Goal: Task Accomplishment & Management: Complete application form

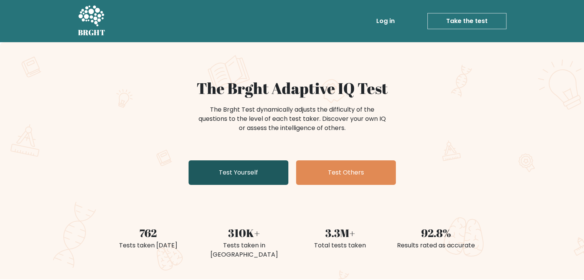
click at [261, 174] on link "Test Yourself" at bounding box center [239, 172] width 100 height 25
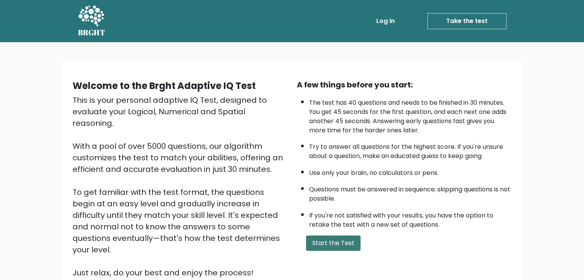
click at [341, 243] on button "Start the Test" at bounding box center [333, 243] width 55 height 15
click at [336, 245] on button "Start the Test" at bounding box center [333, 243] width 55 height 15
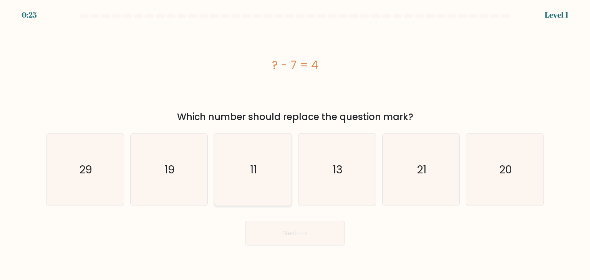
click at [253, 200] on icon "11" at bounding box center [253, 170] width 72 height 72
click at [295, 144] on input "c. 11" at bounding box center [295, 142] width 0 height 4
radio input "true"
click at [279, 225] on button "Next" at bounding box center [295, 233] width 100 height 25
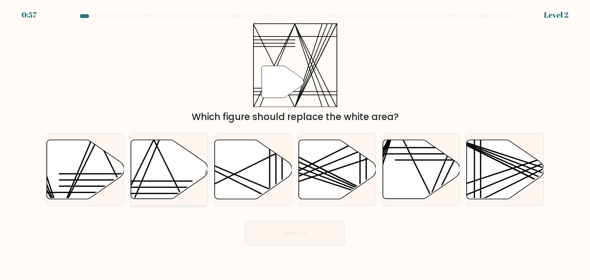
click at [177, 182] on icon at bounding box center [169, 169] width 77 height 59
click at [295, 144] on input "b." at bounding box center [295, 142] width 0 height 4
radio input "true"
click at [234, 152] on icon at bounding box center [253, 169] width 77 height 59
click at [295, 144] on input "c." at bounding box center [295, 142] width 0 height 4
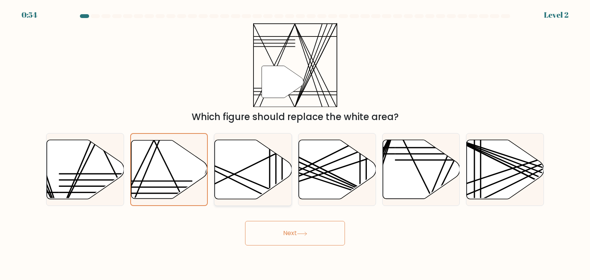
radio input "true"
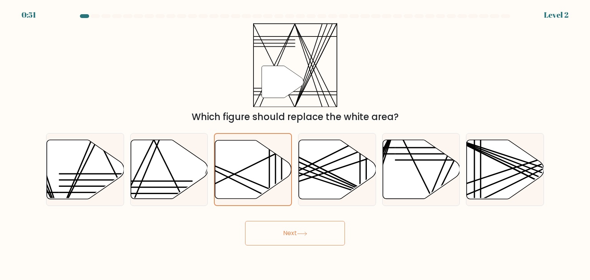
click at [316, 231] on button "Next" at bounding box center [295, 233] width 100 height 25
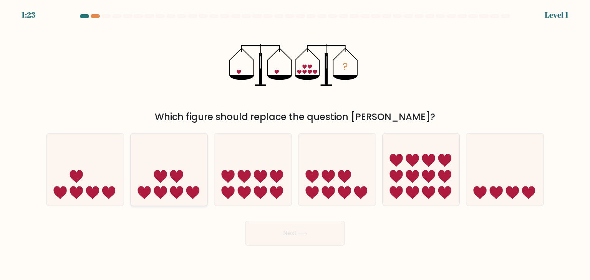
click at [196, 183] on icon at bounding box center [169, 170] width 77 height 64
click at [295, 144] on input "b." at bounding box center [295, 142] width 0 height 4
radio input "true"
click at [263, 229] on button "Next" at bounding box center [295, 233] width 100 height 25
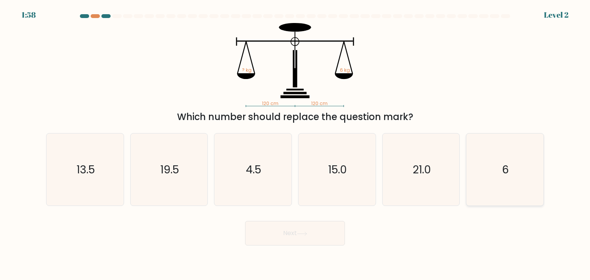
click at [520, 160] on icon "6" at bounding box center [504, 170] width 72 height 72
click at [295, 144] on input "f. 6" at bounding box center [295, 142] width 0 height 4
radio input "true"
click at [520, 160] on icon "6" at bounding box center [504, 169] width 71 height 71
click at [295, 144] on input "f. 6" at bounding box center [295, 142] width 0 height 4
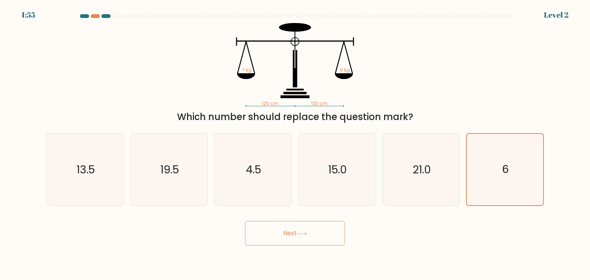
click at [313, 234] on button "Next" at bounding box center [295, 233] width 100 height 25
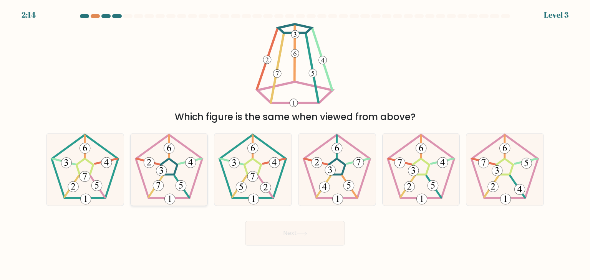
click at [171, 175] on 251 at bounding box center [168, 167] width 17 height 16
click at [295, 144] on input "b." at bounding box center [295, 142] width 0 height 4
radio input "true"
click at [163, 171] on 660 at bounding box center [161, 170] width 10 height 10
click at [295, 144] on input "b." at bounding box center [295, 142] width 0 height 4
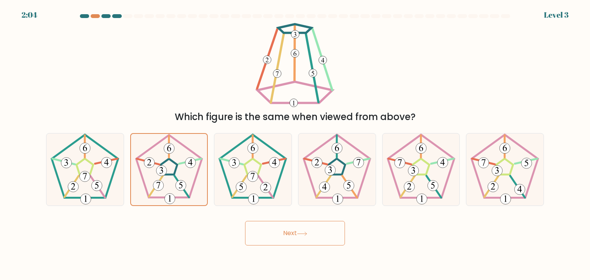
click at [298, 244] on button "Next" at bounding box center [295, 233] width 100 height 25
click at [322, 234] on button "Next" at bounding box center [295, 233] width 100 height 25
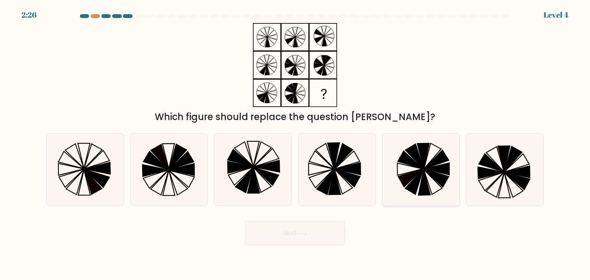
click at [415, 175] on icon at bounding box center [410, 178] width 25 height 18
click at [295, 144] on input "e." at bounding box center [295, 142] width 0 height 4
radio input "true"
click at [312, 228] on button "Next" at bounding box center [295, 233] width 100 height 25
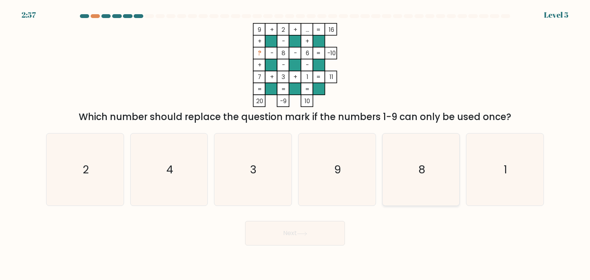
click at [425, 174] on icon "8" at bounding box center [421, 170] width 72 height 72
click at [295, 144] on input "e. 8" at bounding box center [295, 142] width 0 height 4
radio input "true"
click at [186, 177] on icon "4" at bounding box center [169, 170] width 72 height 72
click at [295, 144] on input "b. 4" at bounding box center [295, 142] width 0 height 4
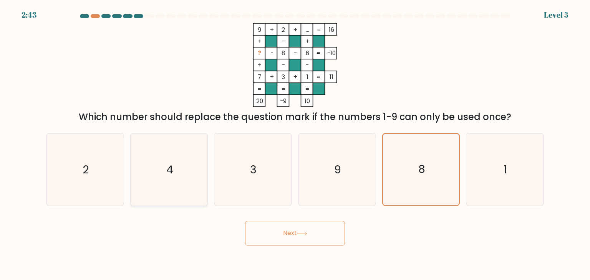
radio input "true"
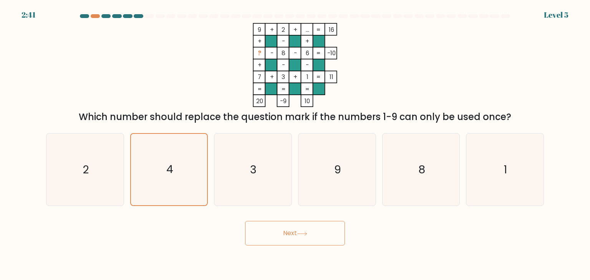
click at [297, 240] on button "Next" at bounding box center [295, 233] width 100 height 25
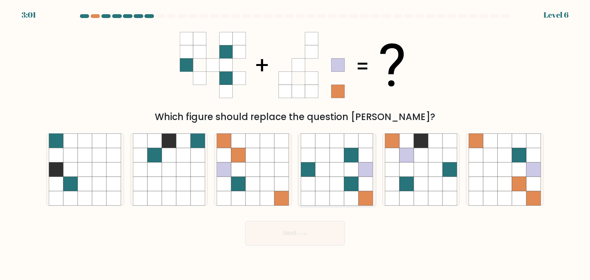
click at [343, 177] on icon at bounding box center [337, 184] width 15 height 15
click at [295, 144] on input "d." at bounding box center [295, 142] width 0 height 4
radio input "true"
click at [322, 226] on button "Next" at bounding box center [295, 233] width 100 height 25
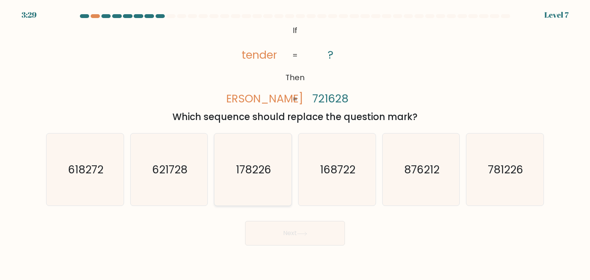
click at [242, 189] on icon "178226" at bounding box center [253, 170] width 72 height 72
click at [295, 144] on input "c. 178226" at bounding box center [295, 142] width 0 height 4
radio input "true"
click at [273, 236] on button "Next" at bounding box center [295, 233] width 100 height 25
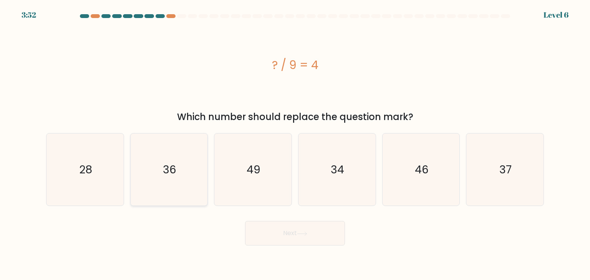
click at [168, 168] on text "36" at bounding box center [169, 169] width 13 height 15
click at [295, 144] on input "b. 36" at bounding box center [295, 142] width 0 height 4
radio input "true"
click at [256, 233] on button "Next" at bounding box center [295, 233] width 100 height 25
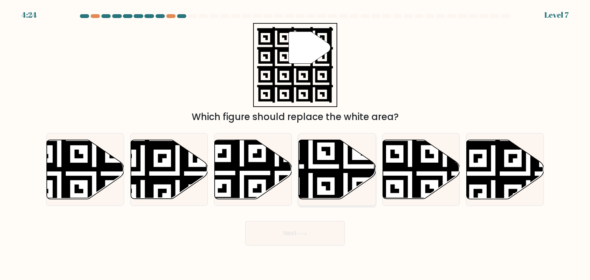
click at [353, 153] on icon at bounding box center [337, 169] width 77 height 59
click at [295, 144] on input "d." at bounding box center [295, 142] width 0 height 4
radio input "true"
click at [315, 228] on button "Next" at bounding box center [295, 233] width 100 height 25
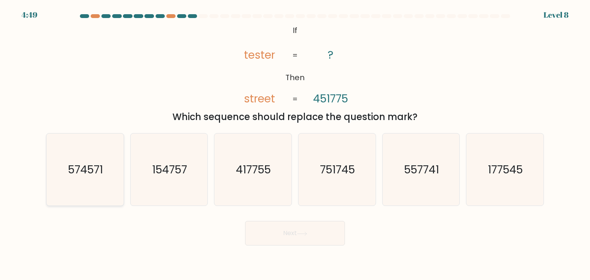
click at [92, 173] on text "574571" at bounding box center [85, 169] width 35 height 15
click at [295, 144] on input "a. 574571" at bounding box center [295, 142] width 0 height 4
radio input "true"
click at [298, 235] on button "Next" at bounding box center [295, 233] width 100 height 25
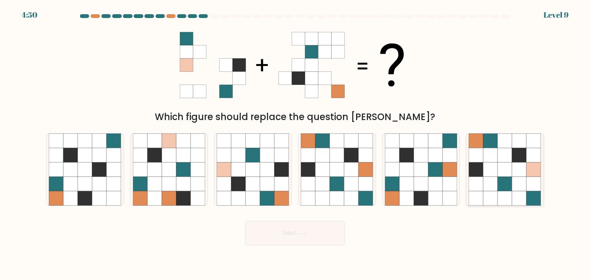
click at [507, 183] on icon at bounding box center [505, 184] width 15 height 15
click at [295, 144] on input "f." at bounding box center [295, 142] width 0 height 4
radio input "true"
click at [158, 160] on icon at bounding box center [154, 155] width 15 height 15
click at [295, 144] on input "b." at bounding box center [295, 142] width 0 height 4
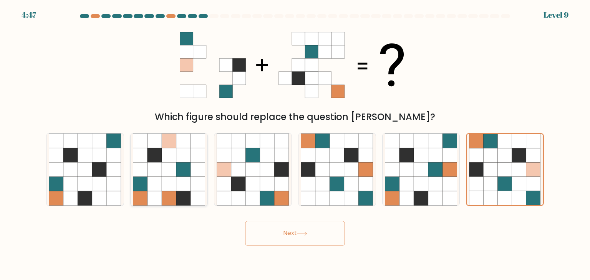
radio input "true"
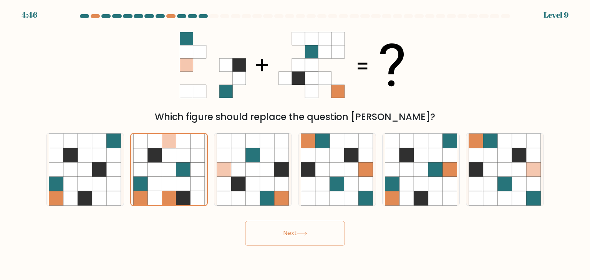
click at [285, 222] on button "Next" at bounding box center [295, 233] width 100 height 25
click at [288, 230] on button "Next" at bounding box center [295, 233] width 100 height 25
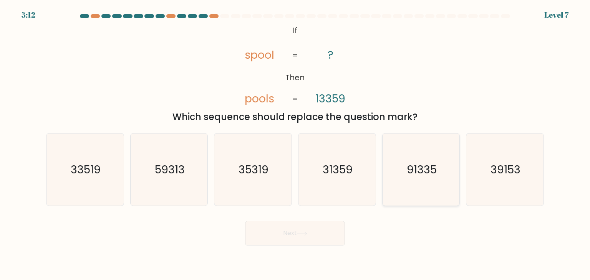
click at [424, 164] on text "91335" at bounding box center [422, 169] width 30 height 15
click at [295, 144] on input "e. 91335" at bounding box center [295, 142] width 0 height 4
radio input "true"
click at [322, 227] on button "Next" at bounding box center [295, 233] width 100 height 25
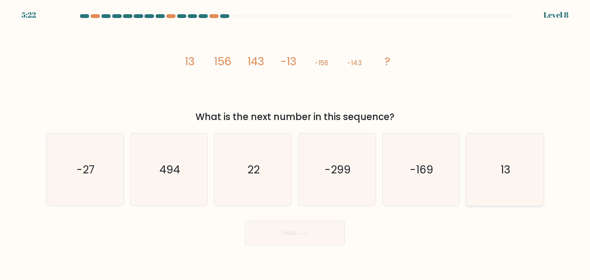
click at [494, 177] on icon "13" at bounding box center [504, 170] width 72 height 72
click at [295, 144] on input "f. 13" at bounding box center [295, 142] width 0 height 4
radio input "true"
click at [306, 235] on icon at bounding box center [302, 234] width 10 height 4
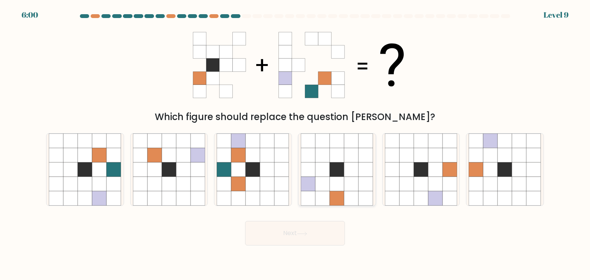
click at [369, 195] on icon at bounding box center [366, 199] width 15 height 15
click at [295, 144] on input "d." at bounding box center [295, 142] width 0 height 4
radio input "true"
click at [313, 229] on button "Next" at bounding box center [295, 233] width 100 height 25
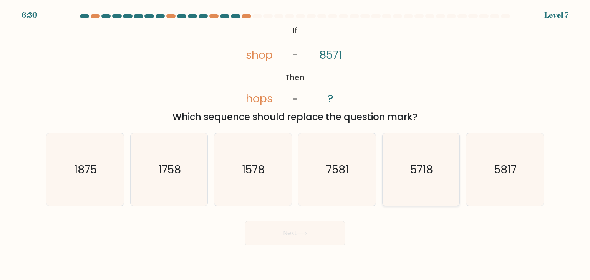
click at [436, 180] on icon "5718" at bounding box center [421, 170] width 72 height 72
click at [295, 144] on input "e. 5718" at bounding box center [295, 142] width 0 height 4
radio input "true"
click at [302, 241] on button "Next" at bounding box center [295, 233] width 100 height 25
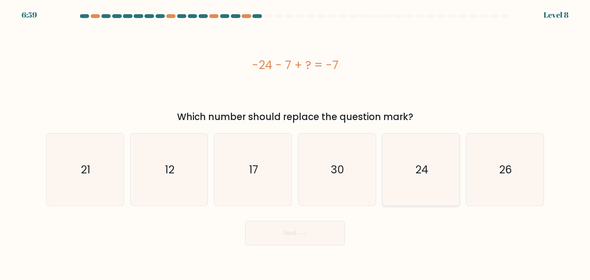
click at [422, 193] on icon "24" at bounding box center [421, 170] width 72 height 72
click at [295, 144] on input "e. 24" at bounding box center [295, 142] width 0 height 4
radio input "true"
click at [289, 228] on button "Next" at bounding box center [295, 233] width 100 height 25
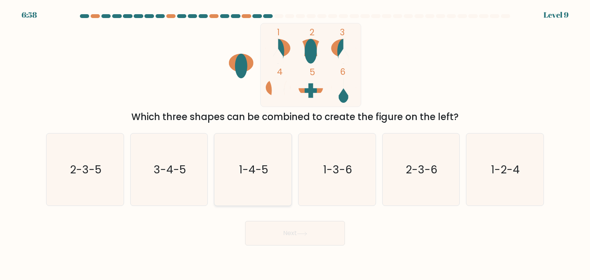
click at [251, 181] on icon "1-4-5" at bounding box center [253, 170] width 72 height 72
click at [295, 144] on input "c. 1-4-5" at bounding box center [295, 142] width 0 height 4
radio input "true"
click at [351, 177] on icon "1-3-6" at bounding box center [337, 170] width 72 height 72
click at [295, 144] on input "d. 1-3-6" at bounding box center [295, 142] width 0 height 4
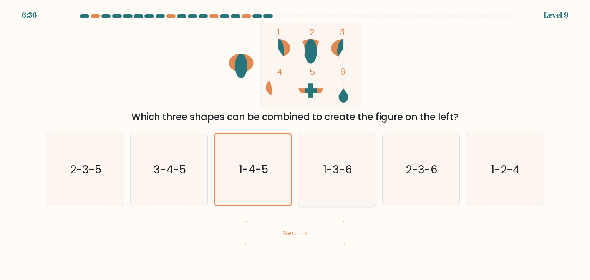
radio input "true"
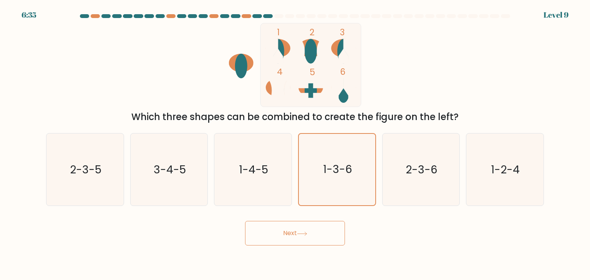
click at [319, 228] on button "Next" at bounding box center [295, 233] width 100 height 25
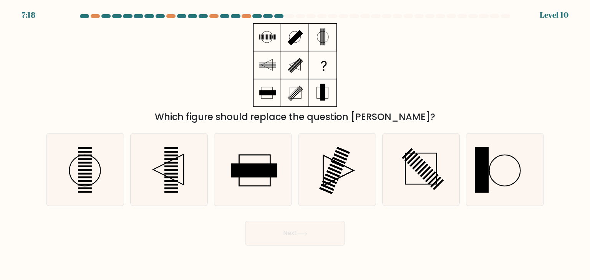
click at [319, 228] on button "Next" at bounding box center [295, 233] width 100 height 25
click at [180, 173] on icon at bounding box center [169, 170] width 72 height 72
click at [295, 144] on input "b." at bounding box center [295, 142] width 0 height 4
radio input "true"
click at [271, 234] on button "Next" at bounding box center [295, 233] width 100 height 25
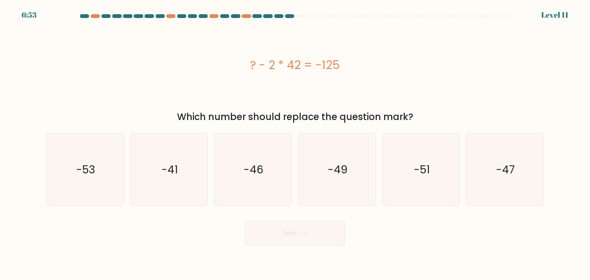
click at [271, 234] on button "Next" at bounding box center [295, 233] width 100 height 25
click at [269, 210] on form "a." at bounding box center [295, 130] width 590 height 232
click at [269, 192] on icon "-46" at bounding box center [253, 170] width 72 height 72
click at [295, 144] on input "c. -46" at bounding box center [295, 142] width 0 height 4
radio input "true"
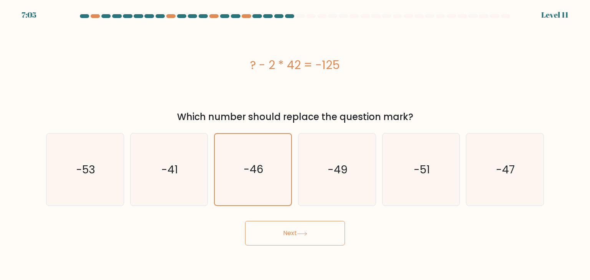
click at [293, 231] on button "Next" at bounding box center [295, 233] width 100 height 25
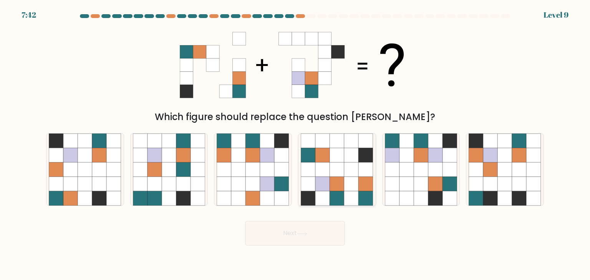
click at [318, 145] on icon at bounding box center [322, 141] width 15 height 15
click at [295, 144] on input "d." at bounding box center [295, 142] width 0 height 4
radio input "true"
click at [317, 232] on button "Next" at bounding box center [295, 233] width 100 height 25
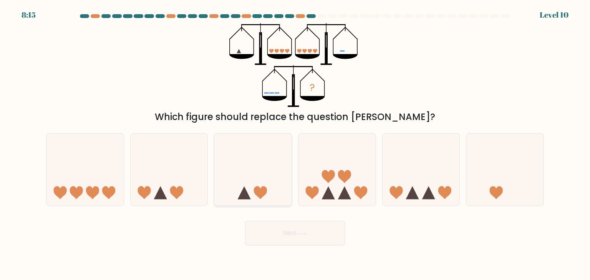
click at [244, 193] on icon at bounding box center [244, 193] width 13 height 13
click at [295, 144] on input "c." at bounding box center [295, 142] width 0 height 4
radio input "true"
click at [314, 241] on button "Next" at bounding box center [295, 233] width 100 height 25
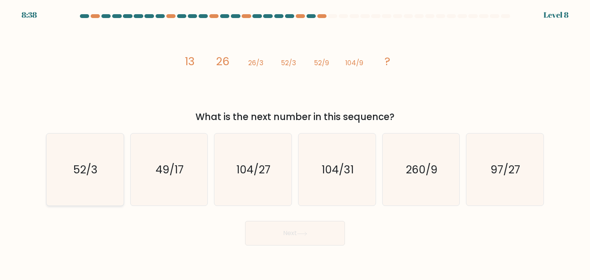
click at [94, 174] on text "52/3" at bounding box center [86, 169] width 24 height 15
click at [295, 144] on input "a. 52/3" at bounding box center [295, 142] width 0 height 4
radio input "true"
click at [286, 245] on button "Next" at bounding box center [295, 233] width 100 height 25
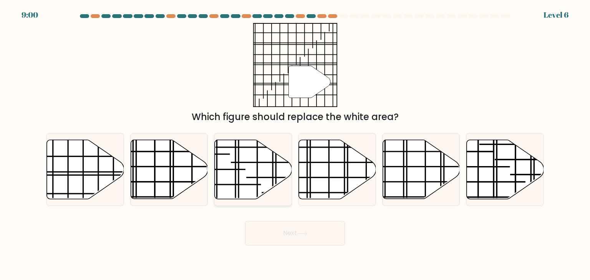
click at [262, 175] on icon at bounding box center [253, 169] width 77 height 59
click at [295, 144] on input "c." at bounding box center [295, 142] width 0 height 4
radio input "true"
click at [317, 226] on button "Next" at bounding box center [295, 233] width 100 height 25
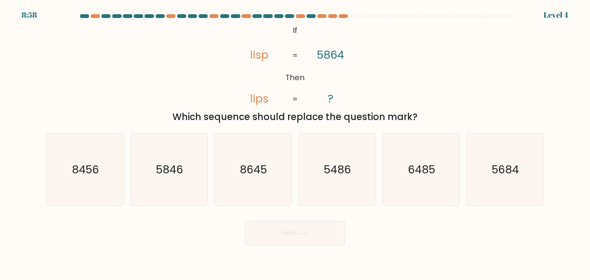
click at [317, 226] on button "Next" at bounding box center [295, 233] width 100 height 25
click at [150, 192] on icon "5846" at bounding box center [169, 170] width 72 height 72
click at [295, 144] on input "b. 5846" at bounding box center [295, 142] width 0 height 4
radio input "true"
click at [285, 230] on button "Next" at bounding box center [295, 233] width 100 height 25
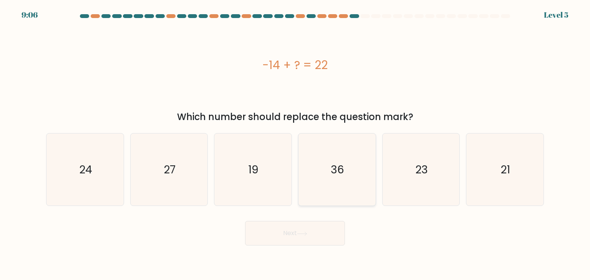
click at [332, 168] on text "36" at bounding box center [337, 169] width 13 height 15
click at [295, 144] on input "d. 36" at bounding box center [295, 142] width 0 height 4
radio input "true"
click at [313, 235] on button "Next" at bounding box center [295, 233] width 100 height 25
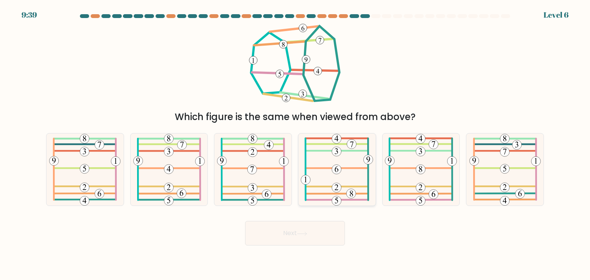
click at [327, 176] on icon at bounding box center [337, 170] width 73 height 72
click at [295, 144] on input "d." at bounding box center [295, 142] width 0 height 4
radio input "true"
click at [307, 233] on icon at bounding box center [302, 234] width 10 height 4
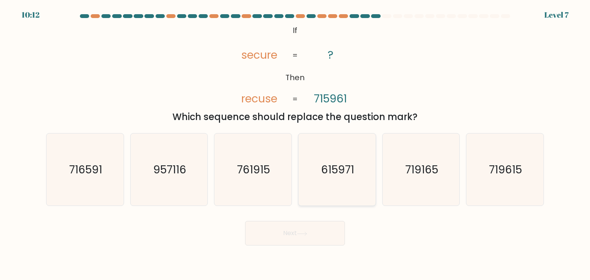
click at [331, 173] on text "615971" at bounding box center [337, 169] width 33 height 15
click at [295, 144] on input "d. 615971" at bounding box center [295, 142] width 0 height 4
radio input "true"
click at [307, 236] on button "Next" at bounding box center [295, 233] width 100 height 25
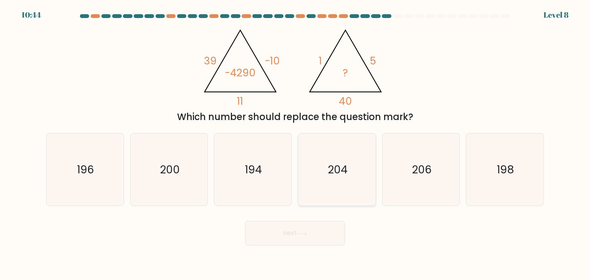
click at [335, 181] on icon "204" at bounding box center [337, 170] width 72 height 72
click at [295, 144] on input "d. 204" at bounding box center [295, 142] width 0 height 4
radio input "true"
click at [315, 224] on button "Next" at bounding box center [295, 233] width 100 height 25
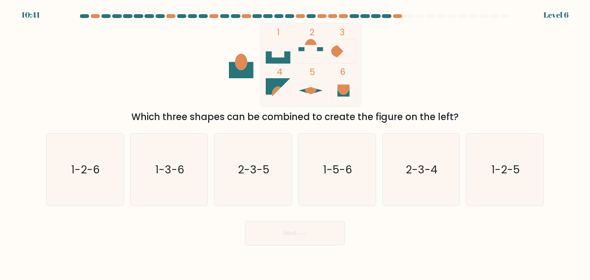
click at [315, 224] on button "Next" at bounding box center [295, 233] width 100 height 25
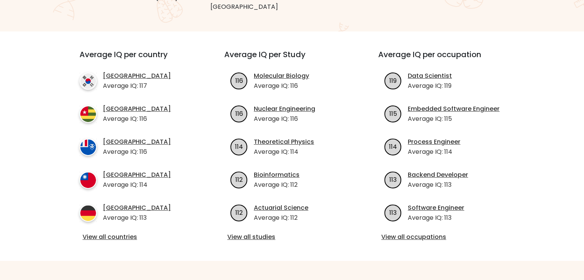
scroll to position [248, 0]
click at [119, 232] on link "View all countries" at bounding box center [138, 236] width 111 height 9
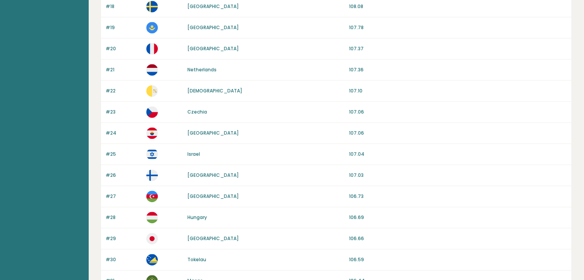
scroll to position [450, 0]
drag, startPoint x: 197, startPoint y: 218, endPoint x: 200, endPoint y: 214, distance: 5.5
click at [200, 214] on div "#28 [GEOGRAPHIC_DATA] 106.69" at bounding box center [336, 217] width 470 height 21
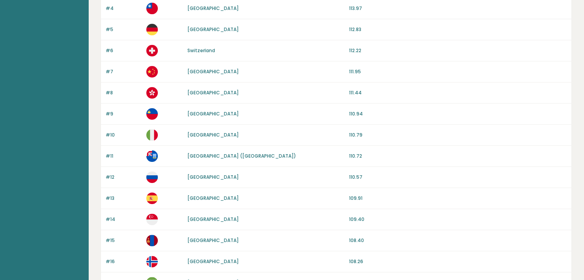
scroll to position [0, 0]
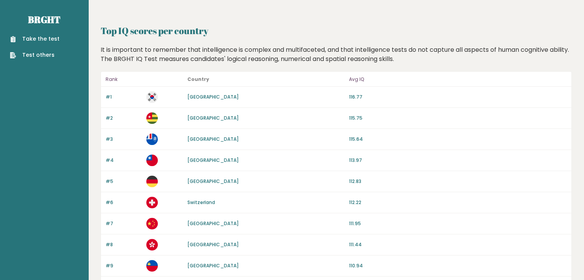
click at [200, 99] on link "[GEOGRAPHIC_DATA]" at bounding box center [212, 97] width 51 height 7
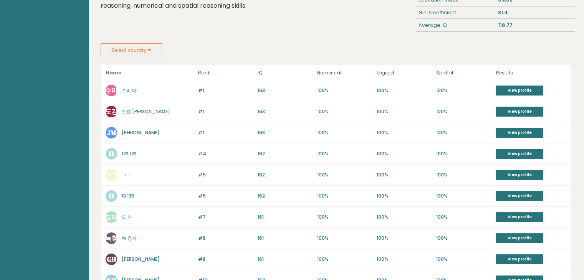
scroll to position [99, 0]
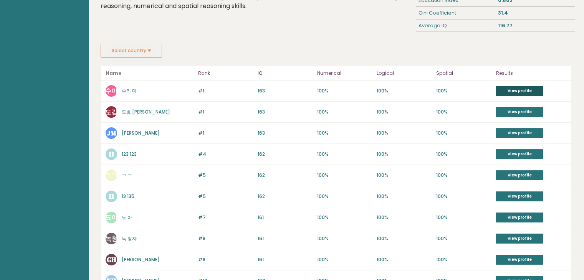
click at [517, 86] on link "View profile" at bounding box center [520, 91] width 48 height 10
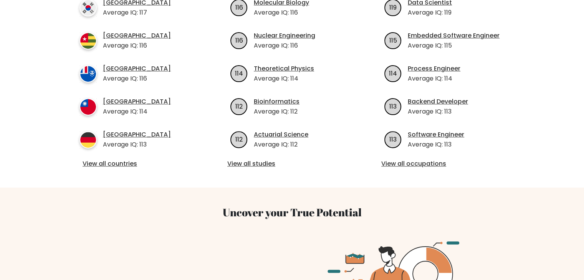
scroll to position [312, 0]
